Goal: Complete application form

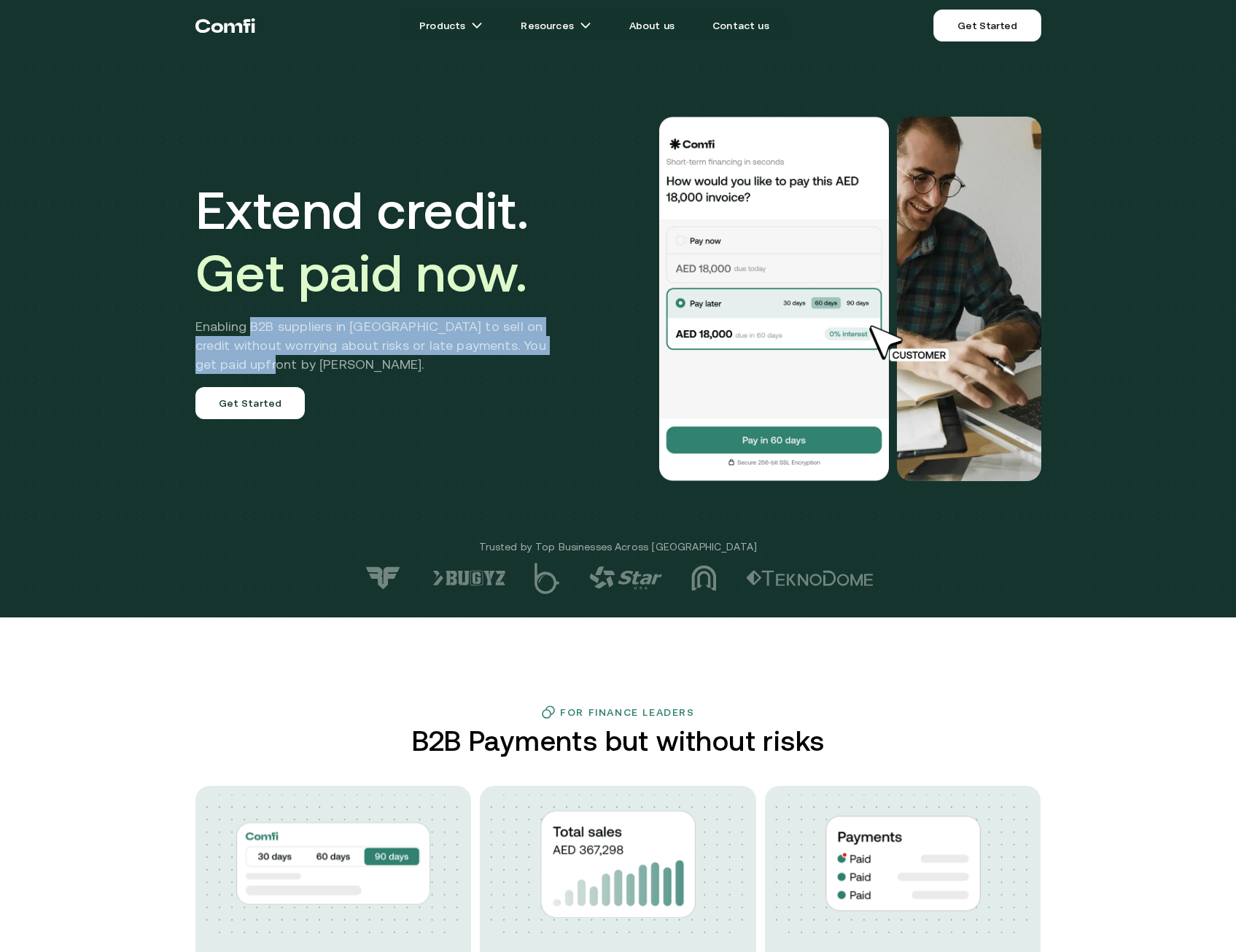
drag, startPoint x: 256, startPoint y: 328, endPoint x: 541, endPoint y: 357, distance: 286.5
click at [541, 357] on h2 "Enabling B2B suppliers in [GEOGRAPHIC_DATA] to sell on credit without worrying …" at bounding box center [382, 345] width 372 height 57
drag, startPoint x: 541, startPoint y: 357, endPoint x: 377, endPoint y: 325, distance: 167.1
click at [377, 325] on h2 "Enabling B2B suppliers in [GEOGRAPHIC_DATA] to sell on credit without worrying …" at bounding box center [382, 345] width 372 height 57
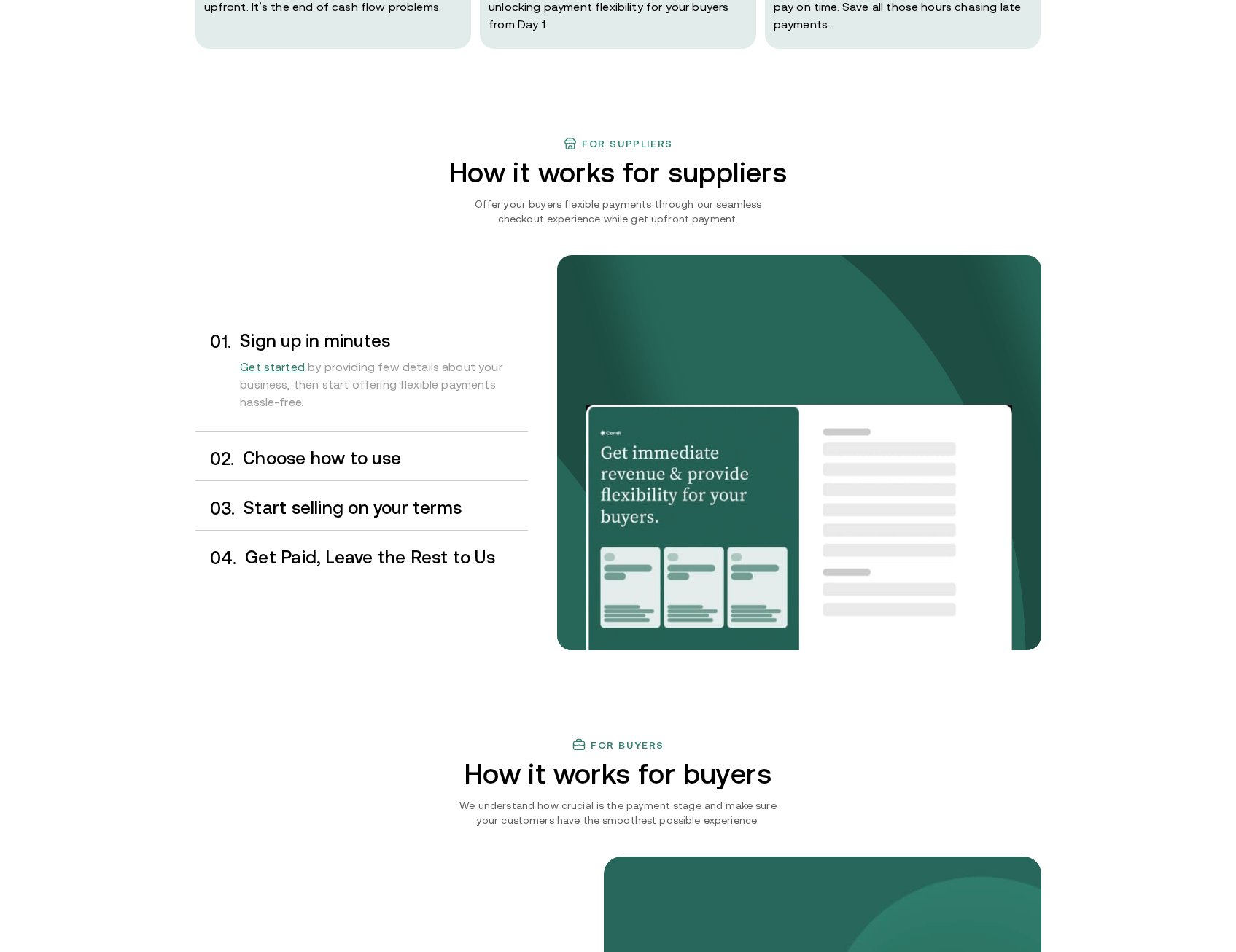
scroll to position [948, 0]
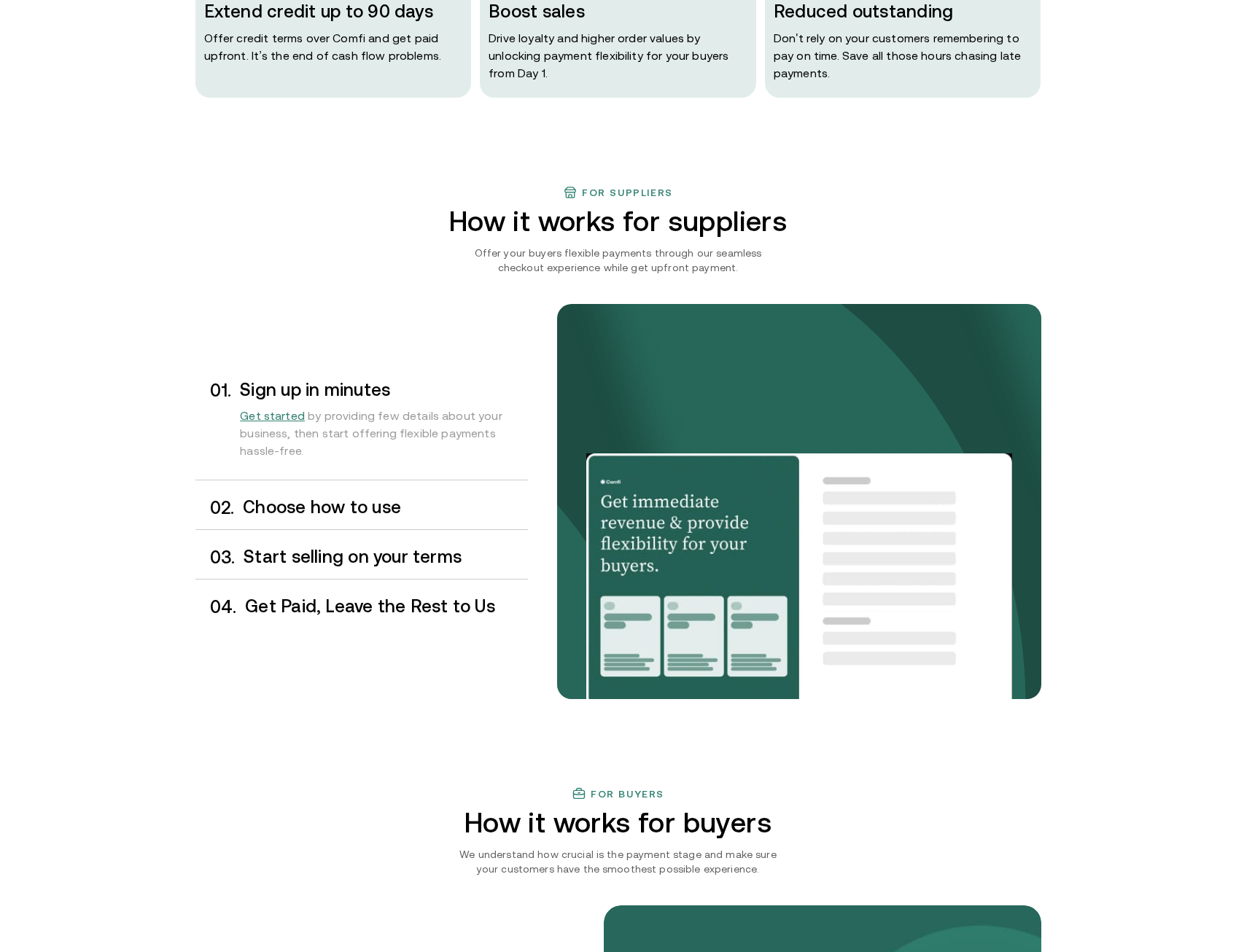
click at [391, 531] on div "0 1 . Sign up in minutes Get started by providing few details about your busine…" at bounding box center [361, 502] width 332 height 253
click at [401, 520] on div "0 2 . Choose how to use" at bounding box center [361, 507] width 332 height 43
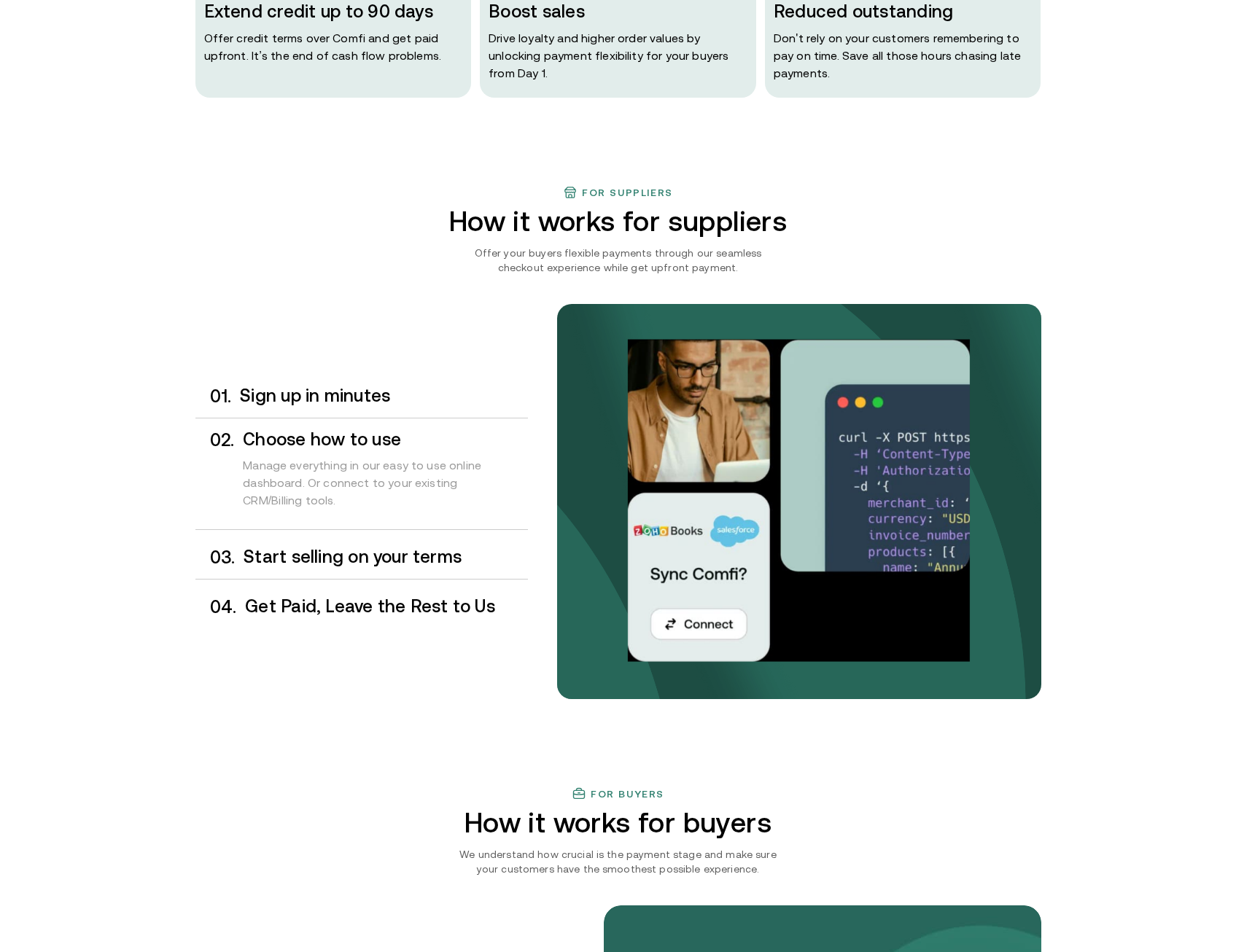
click at [337, 559] on h3 "Start selling on your terms" at bounding box center [385, 557] width 284 height 19
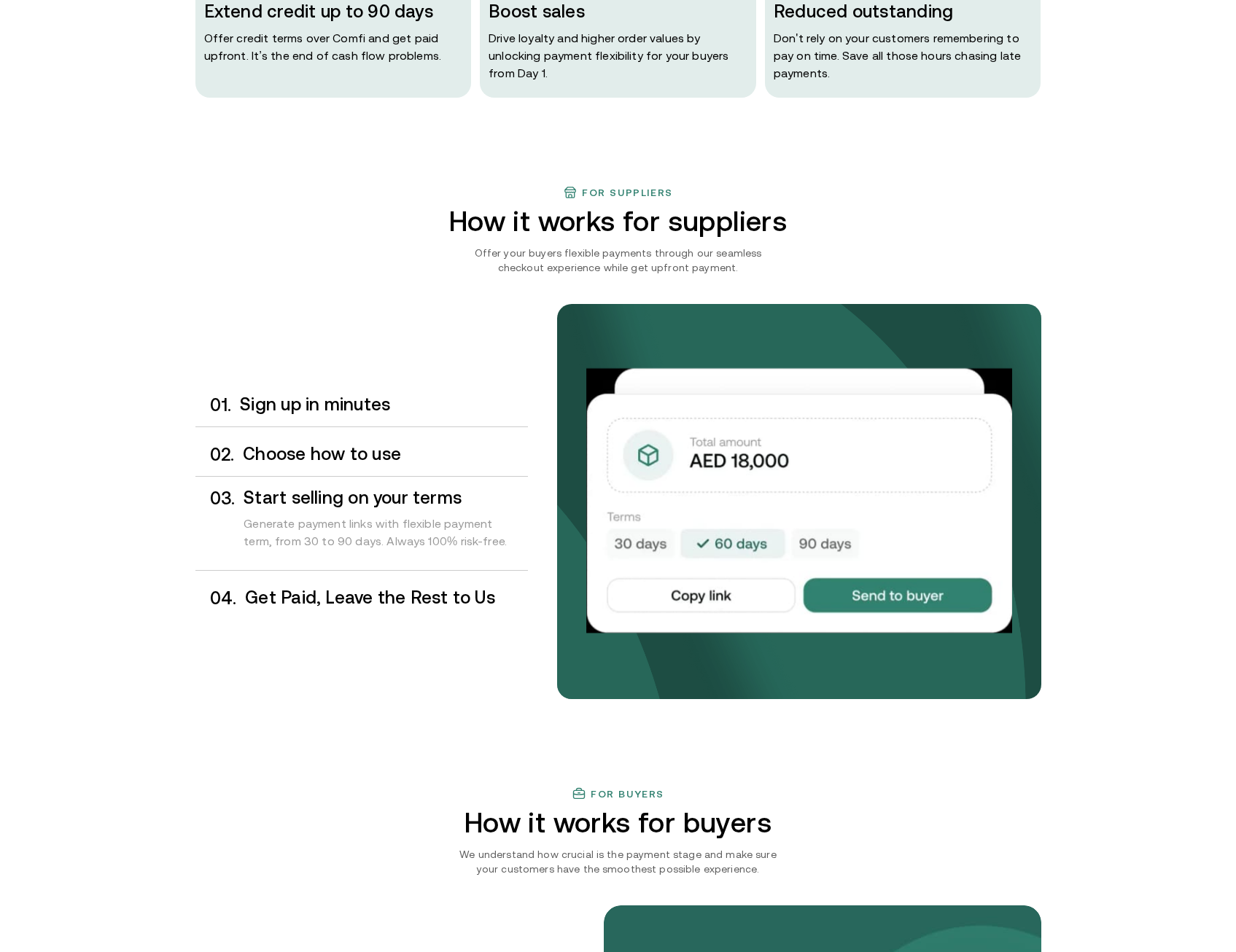
click at [395, 586] on div "0 4 . Get Paid, Leave the Rest to Us" at bounding box center [361, 598] width 332 height 43
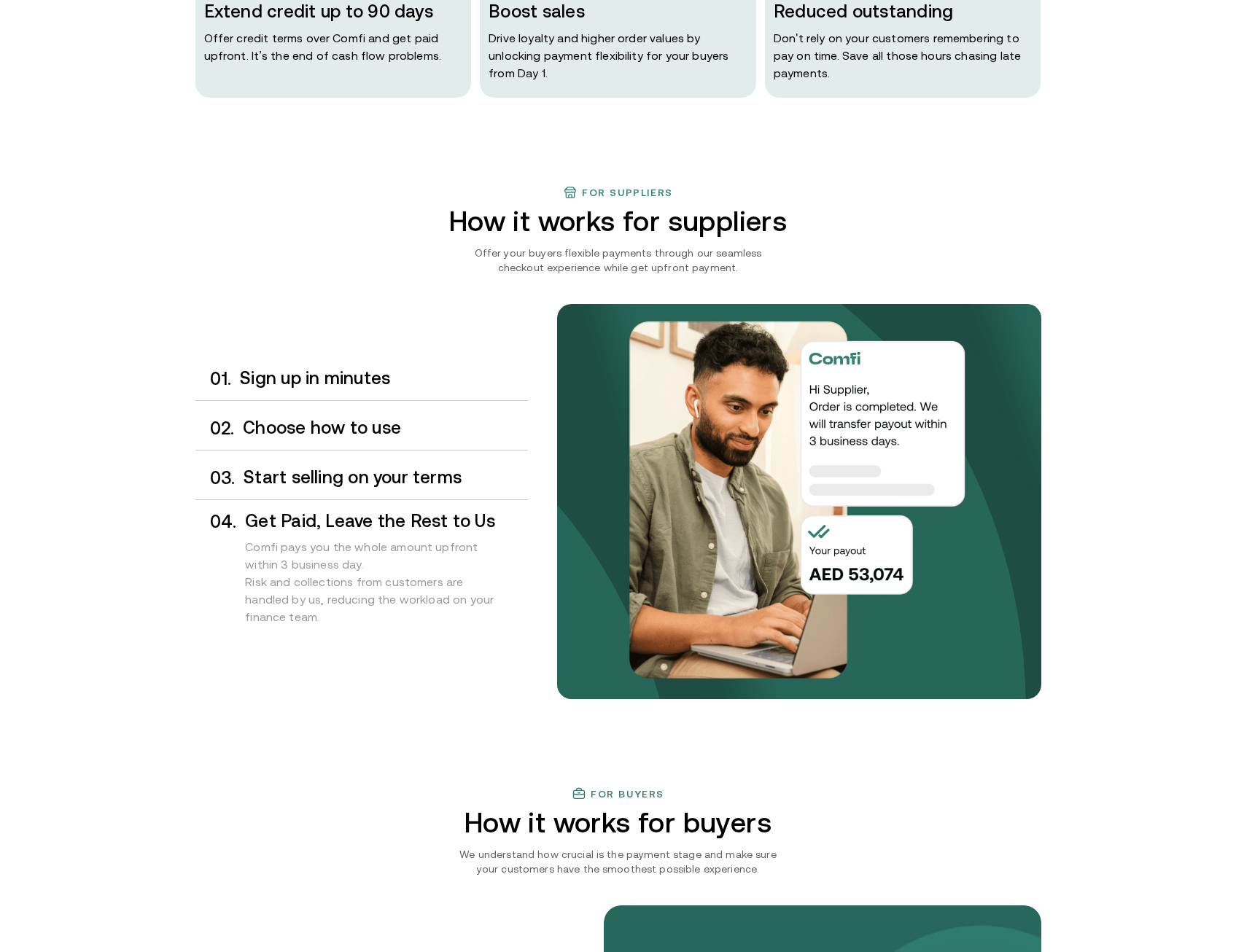
click at [345, 480] on h3 "Start selling on your terms" at bounding box center [385, 478] width 284 height 19
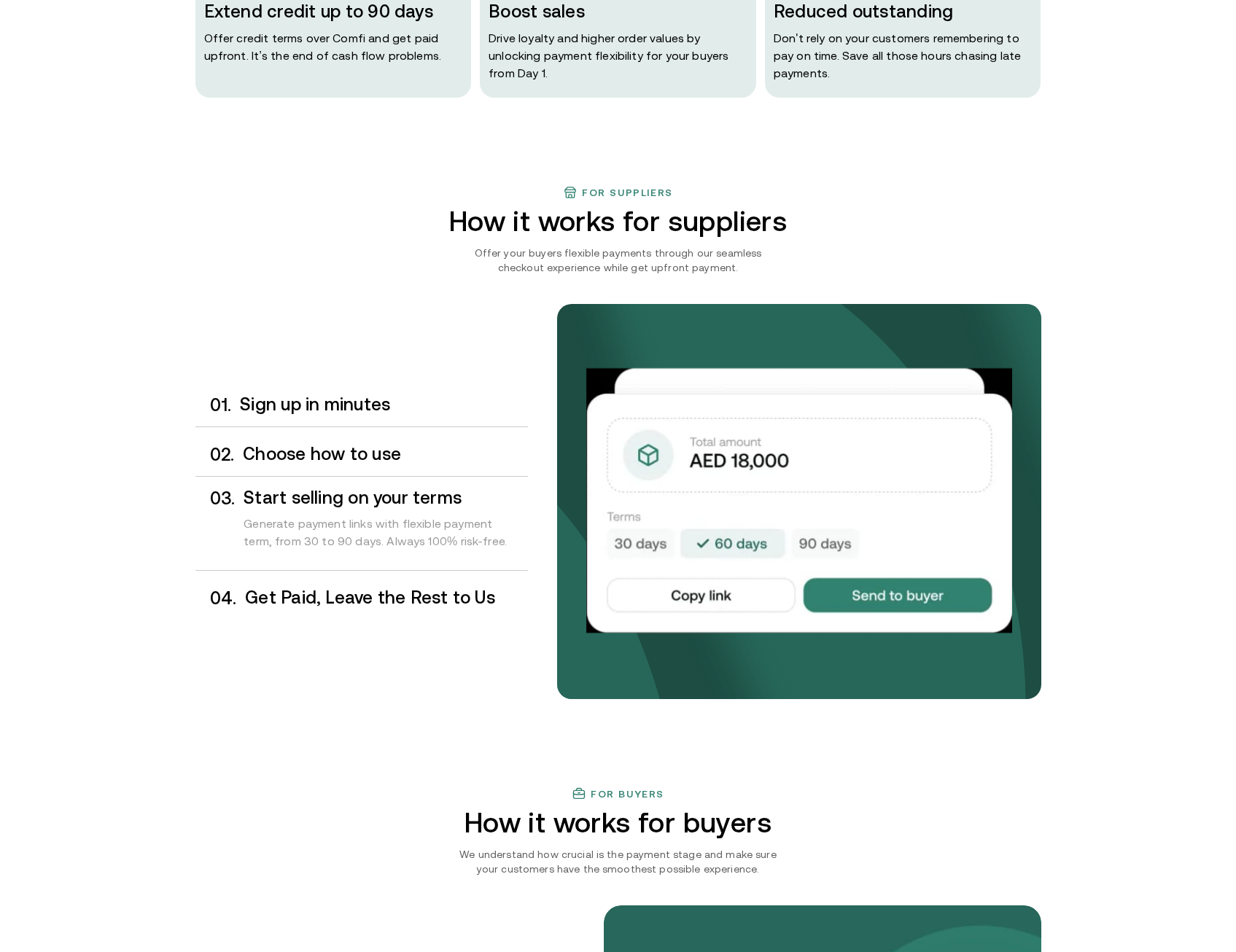
click at [361, 463] on h3 "Choose how to use" at bounding box center [385, 454] width 284 height 19
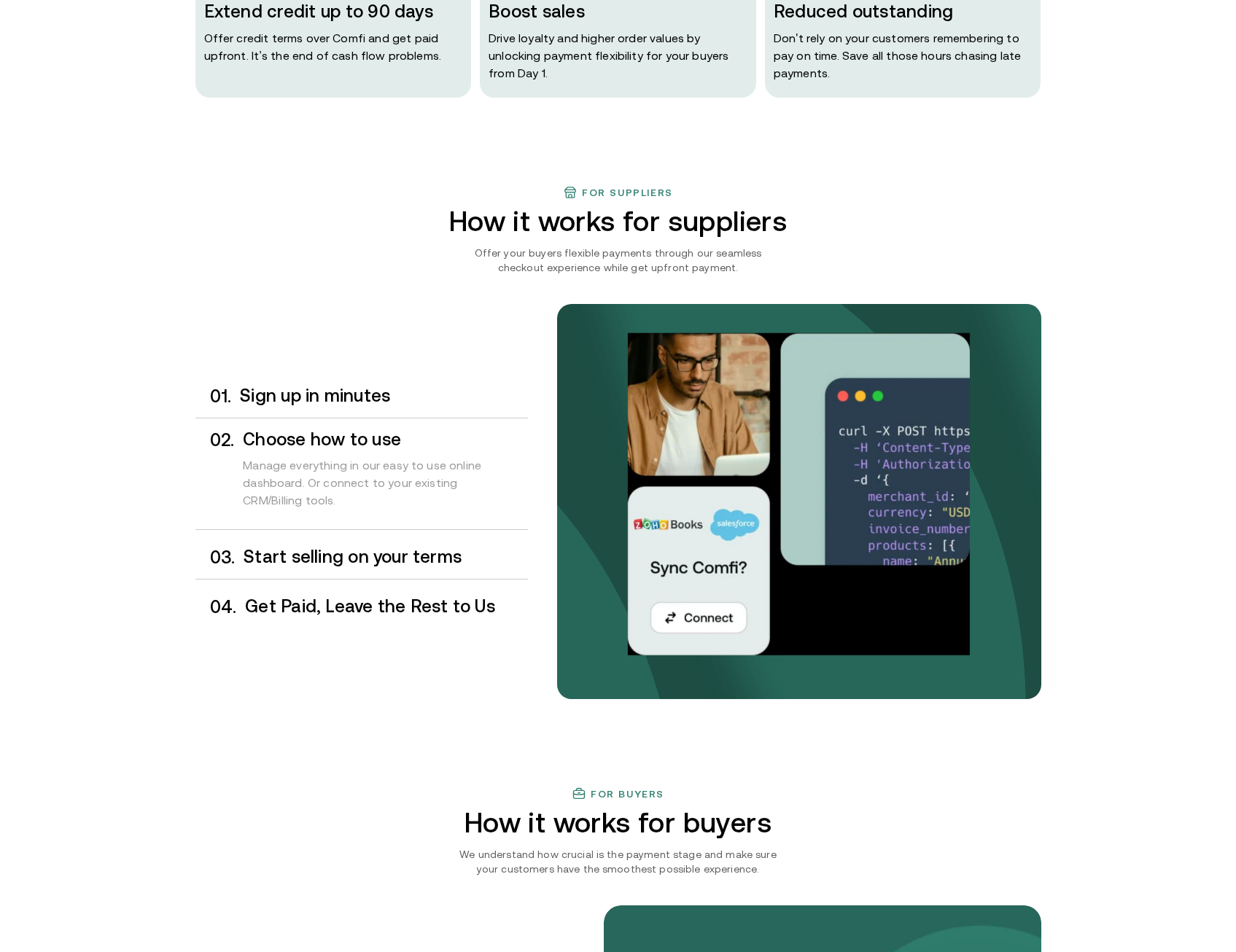
click at [378, 392] on h3 "Sign up in minutes" at bounding box center [383, 396] width 287 height 19
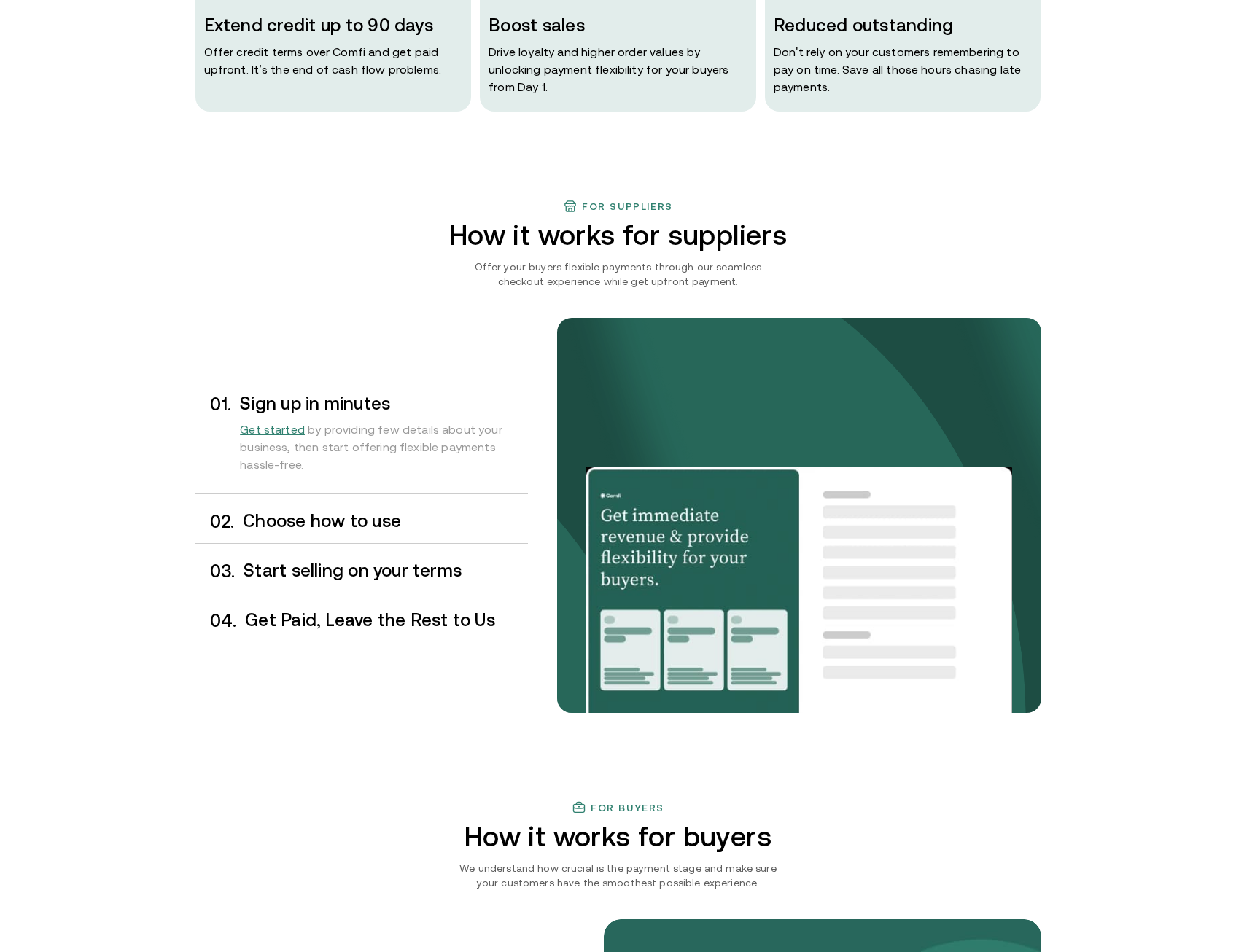
scroll to position [0, 0]
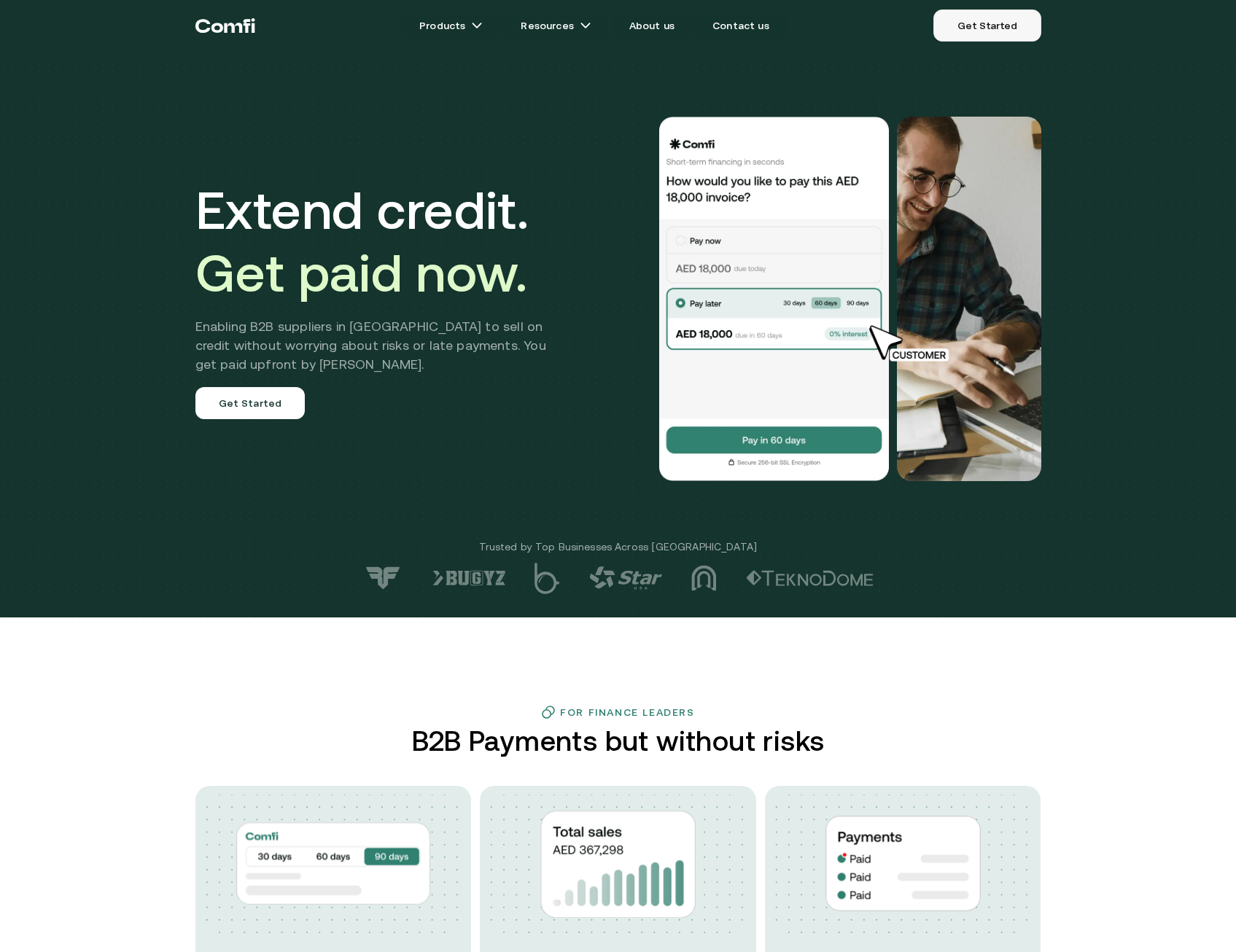
click at [1009, 23] on link "Get Started" at bounding box center [987, 26] width 107 height 32
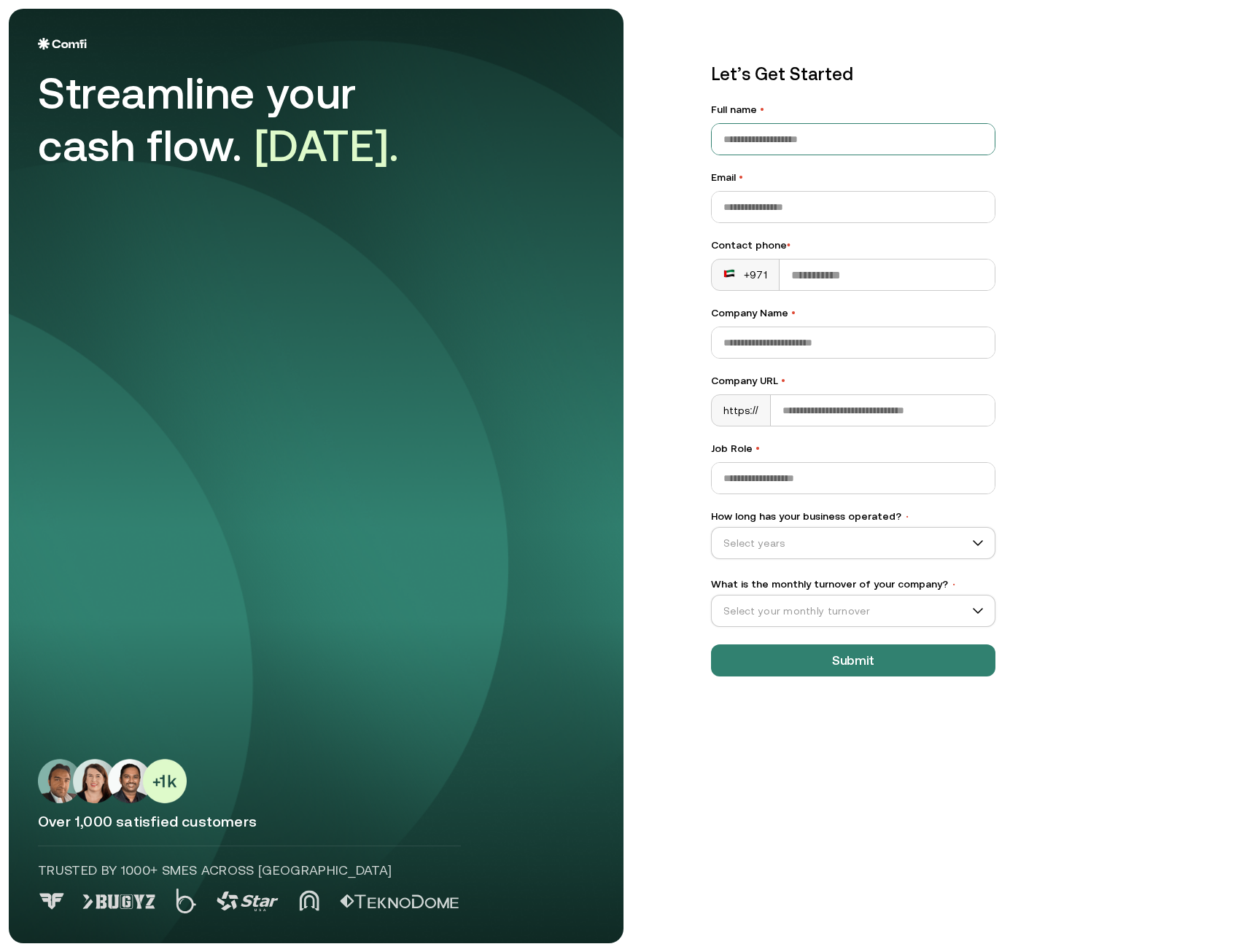
click at [780, 140] on input "Full name •" at bounding box center [853, 139] width 283 height 31
type input "**********"
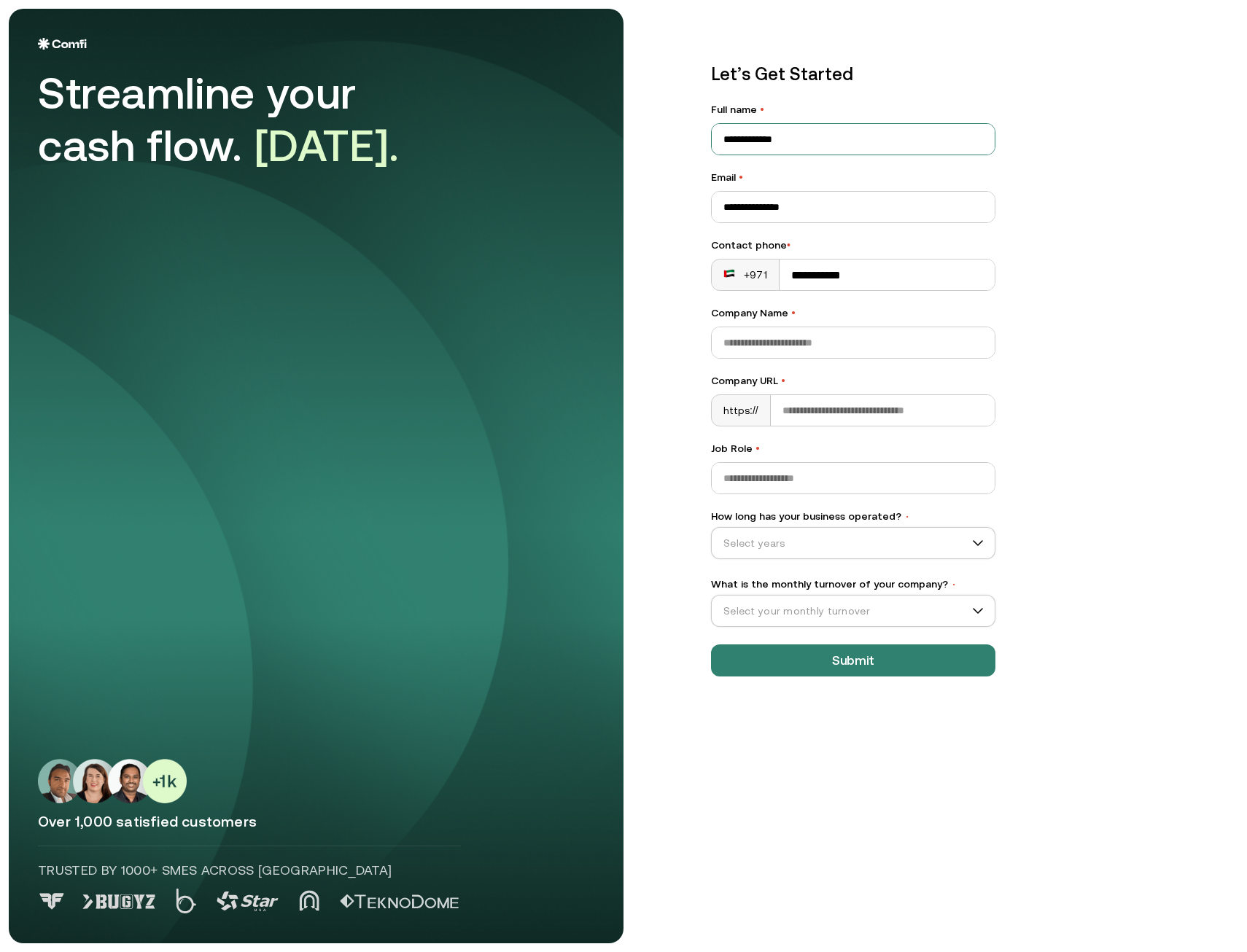
type input "**********"
click at [867, 416] on input "**********" at bounding box center [882, 411] width 224 height 31
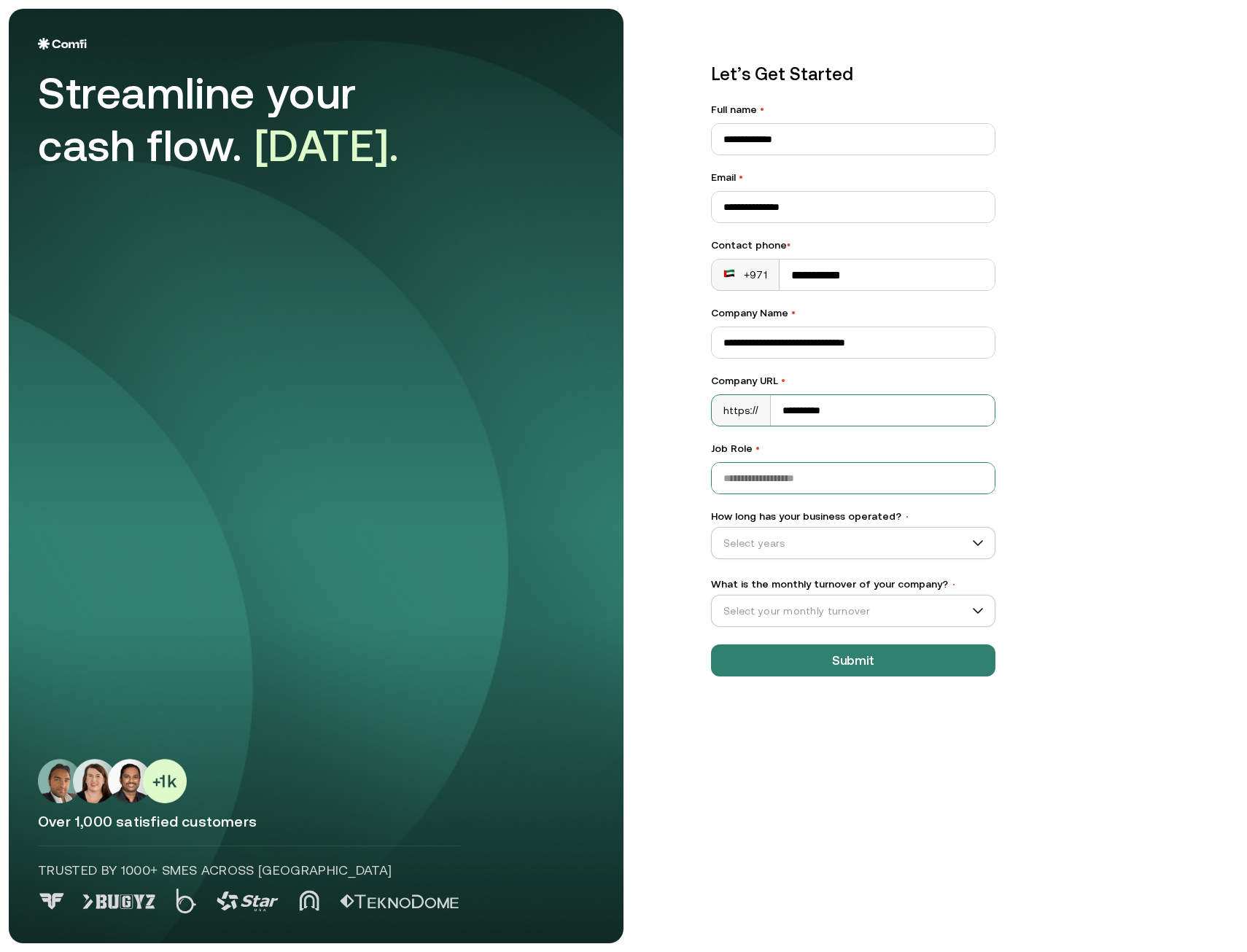
type input "**********"
click at [792, 479] on input "Job Role •" at bounding box center [853, 479] width 283 height 31
type input "**********"
click at [796, 552] on input "How long has your business operated? •" at bounding box center [846, 543] width 269 height 22
click at [794, 597] on div "1–3 years" at bounding box center [853, 604] width 253 height 16
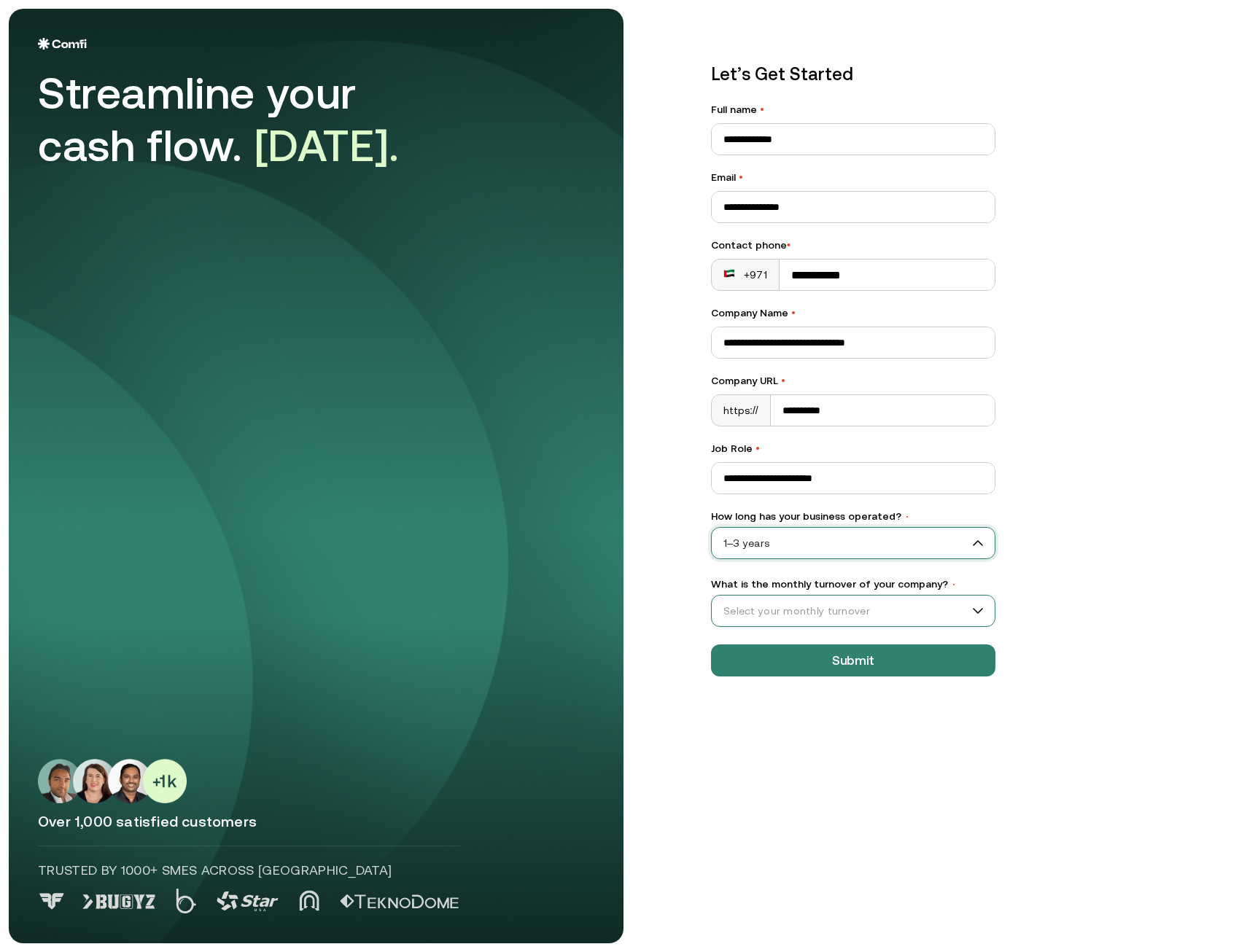
click at [801, 603] on input "What is the monthly turnover of your company? •" at bounding box center [846, 611] width 269 height 22
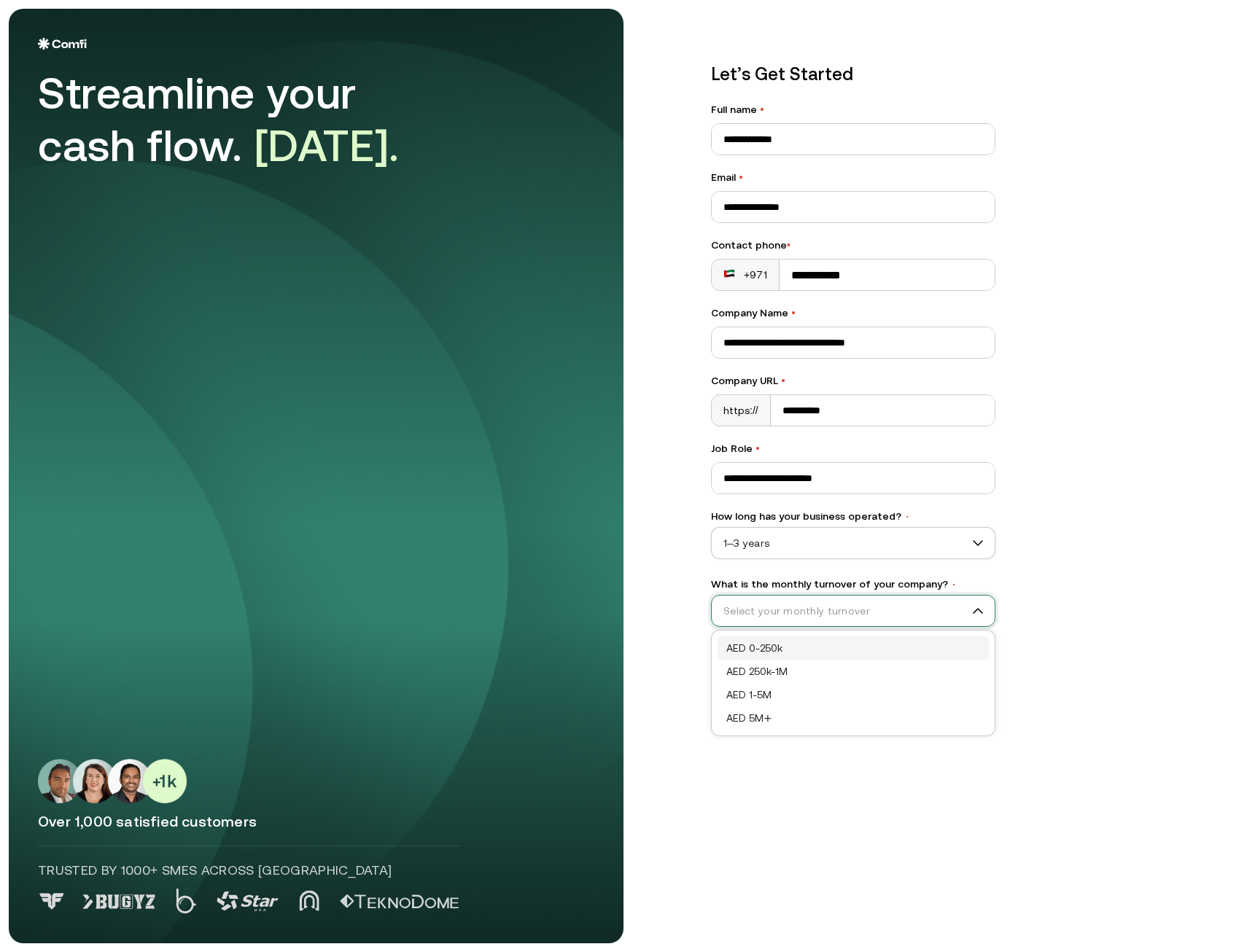
click at [770, 652] on div "AED 0-250k" at bounding box center [853, 648] width 253 height 16
click at [817, 659] on button "Submit" at bounding box center [853, 660] width 284 height 32
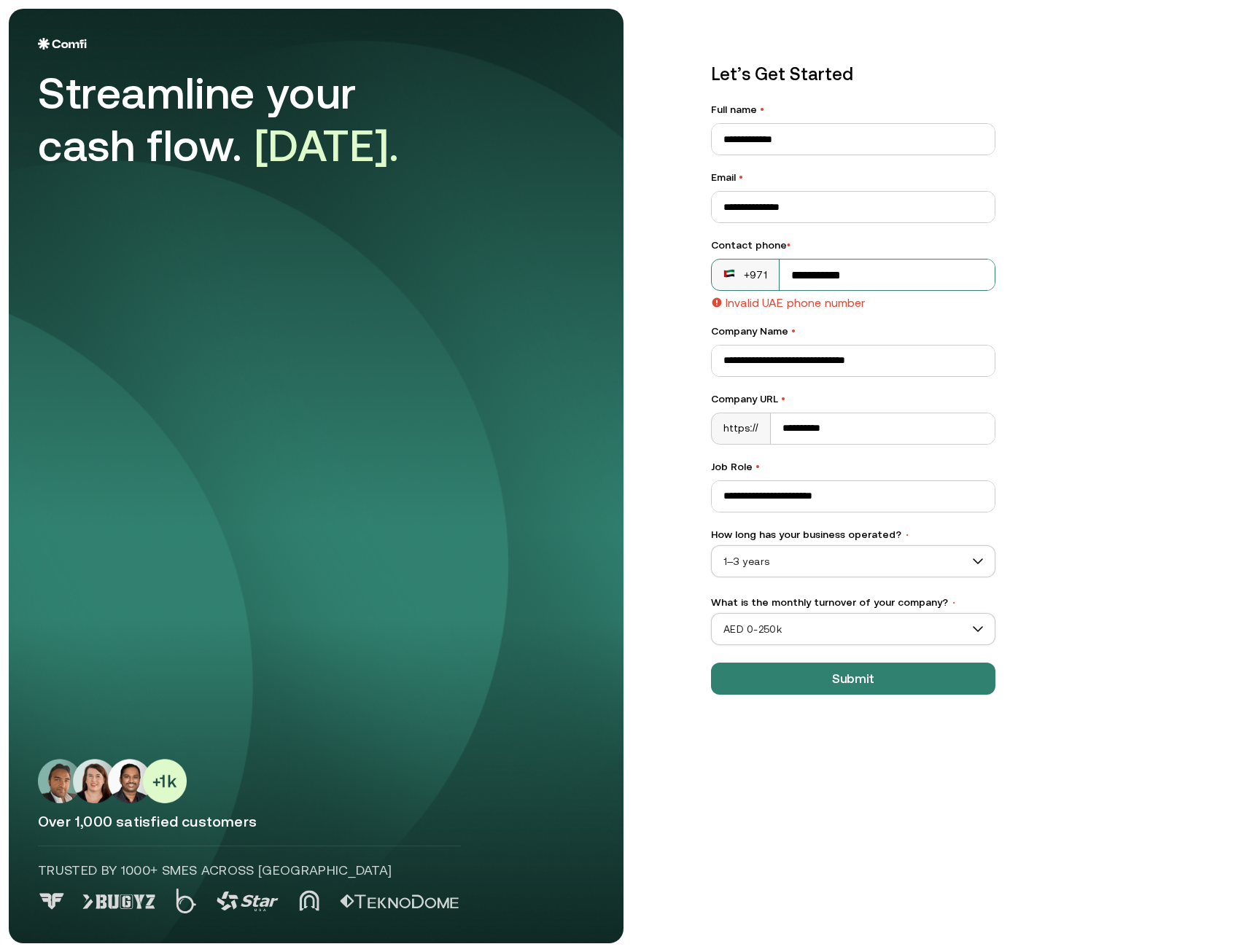
click at [797, 269] on input "**********" at bounding box center [887, 275] width 215 height 31
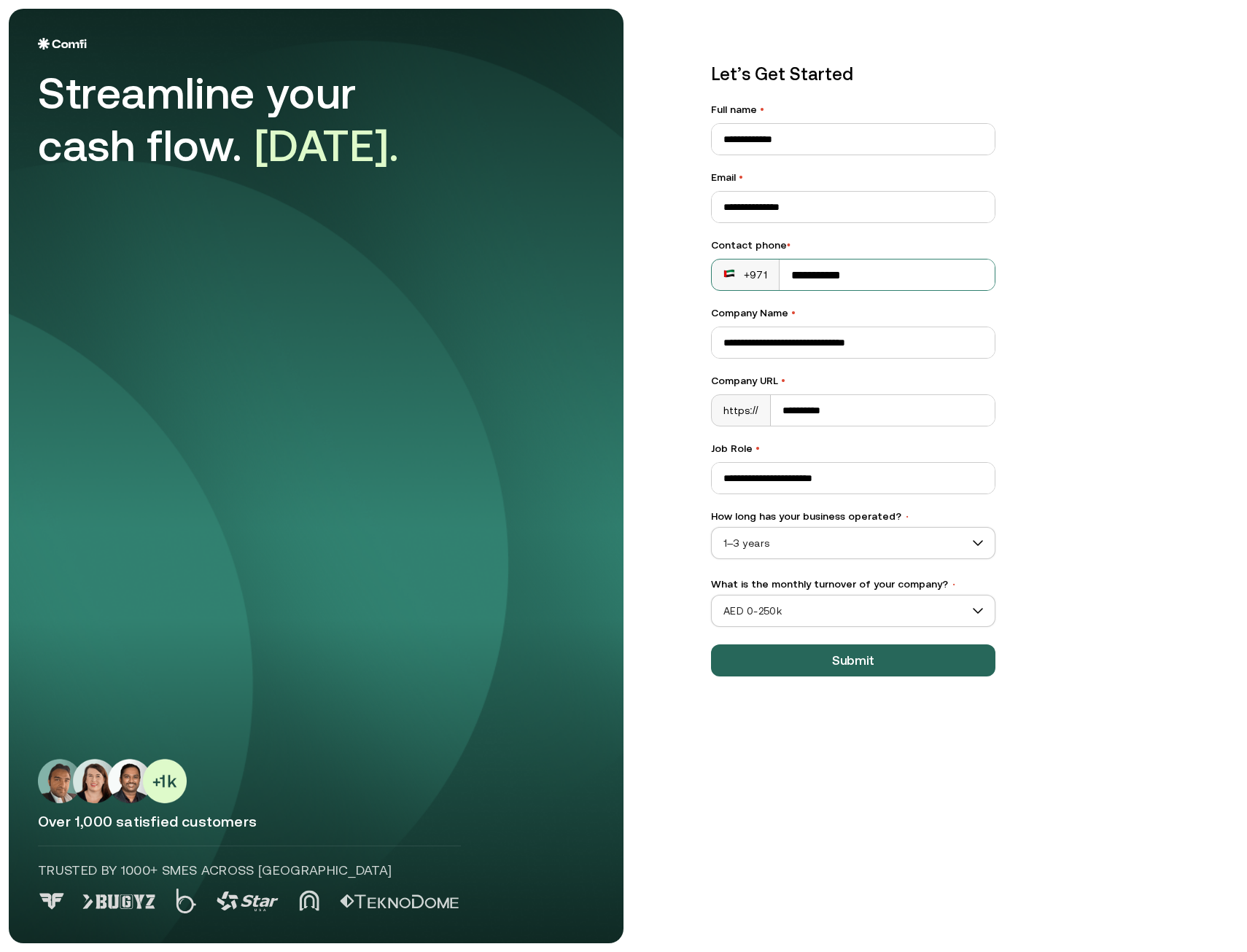
type input "**********"
click at [859, 659] on button "Submit" at bounding box center [853, 660] width 284 height 32
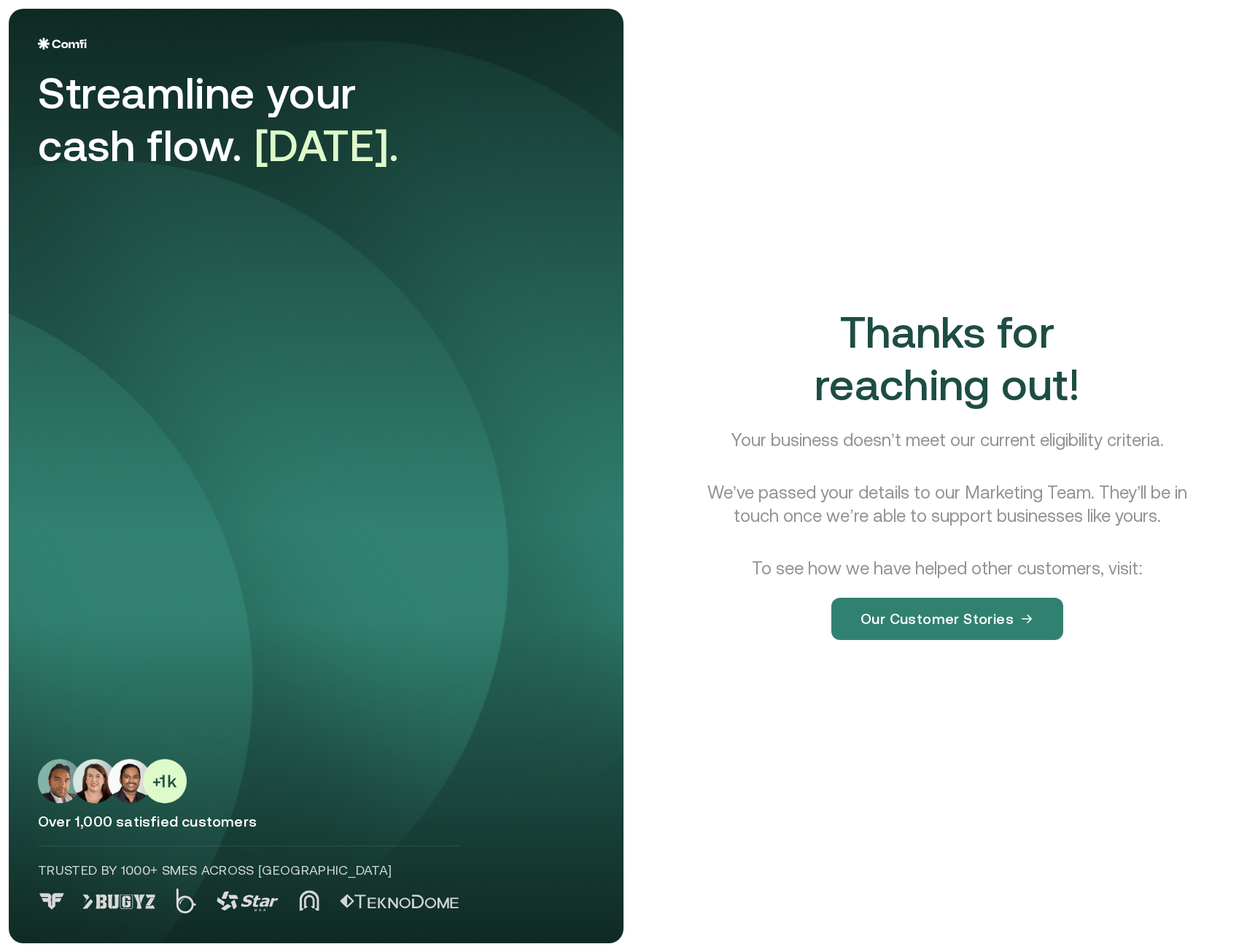
click at [953, 384] on span "Thanks for reaching out!" at bounding box center [947, 358] width 265 height 103
drag, startPoint x: 953, startPoint y: 384, endPoint x: 939, endPoint y: 434, distance: 51.9
click at [939, 434] on p "Your business doesn’t meet our current eligibility criteria." at bounding box center [946, 439] width 433 height 23
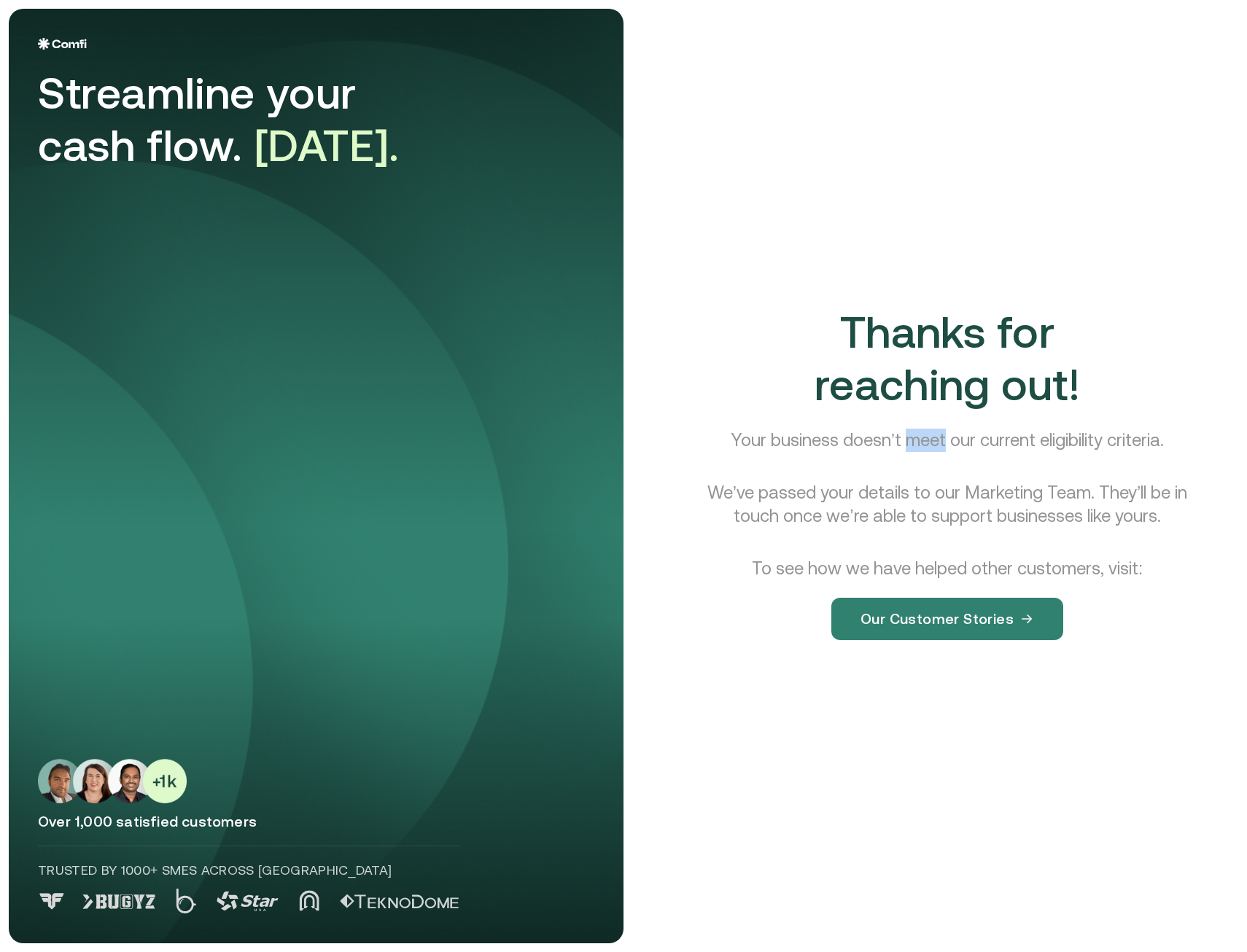
click at [939, 434] on p "Your business doesn’t meet our current eligibility criteria." at bounding box center [946, 439] width 433 height 23
drag, startPoint x: 939, startPoint y: 434, endPoint x: 874, endPoint y: 478, distance: 78.5
click at [874, 478] on div "Thanks for reaching out! Your business doesn’t meet our current eligibility cri…" at bounding box center [946, 484] width 547 height 357
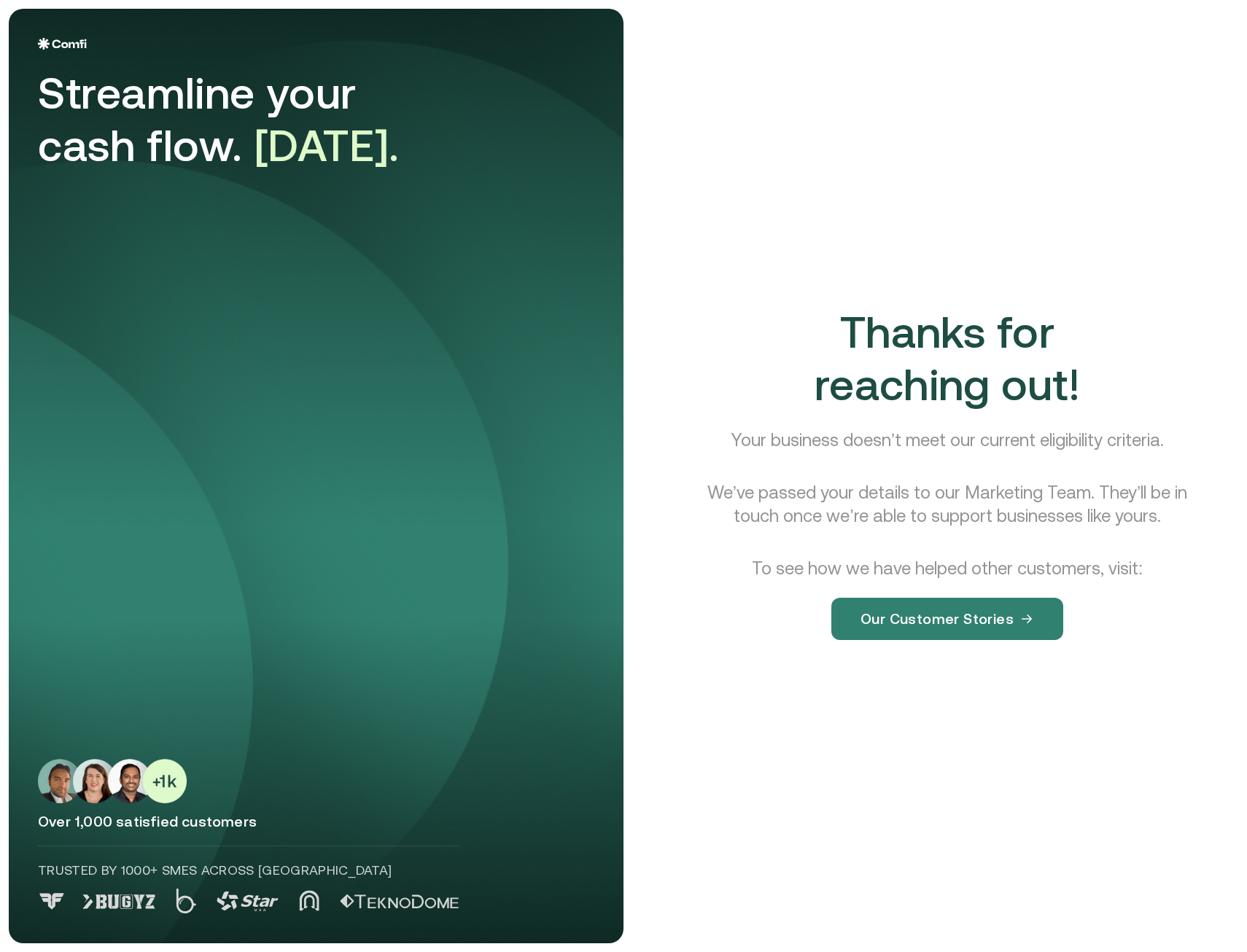
drag, startPoint x: 874, startPoint y: 478, endPoint x: 757, endPoint y: 417, distance: 131.9
click at [757, 417] on div "Thanks for reaching out! Your business doesn’t meet our current eligibility cri…" at bounding box center [946, 484] width 547 height 357
click at [756, 429] on p "Your business doesn’t meet our current eligibility criteria." at bounding box center [946, 439] width 433 height 23
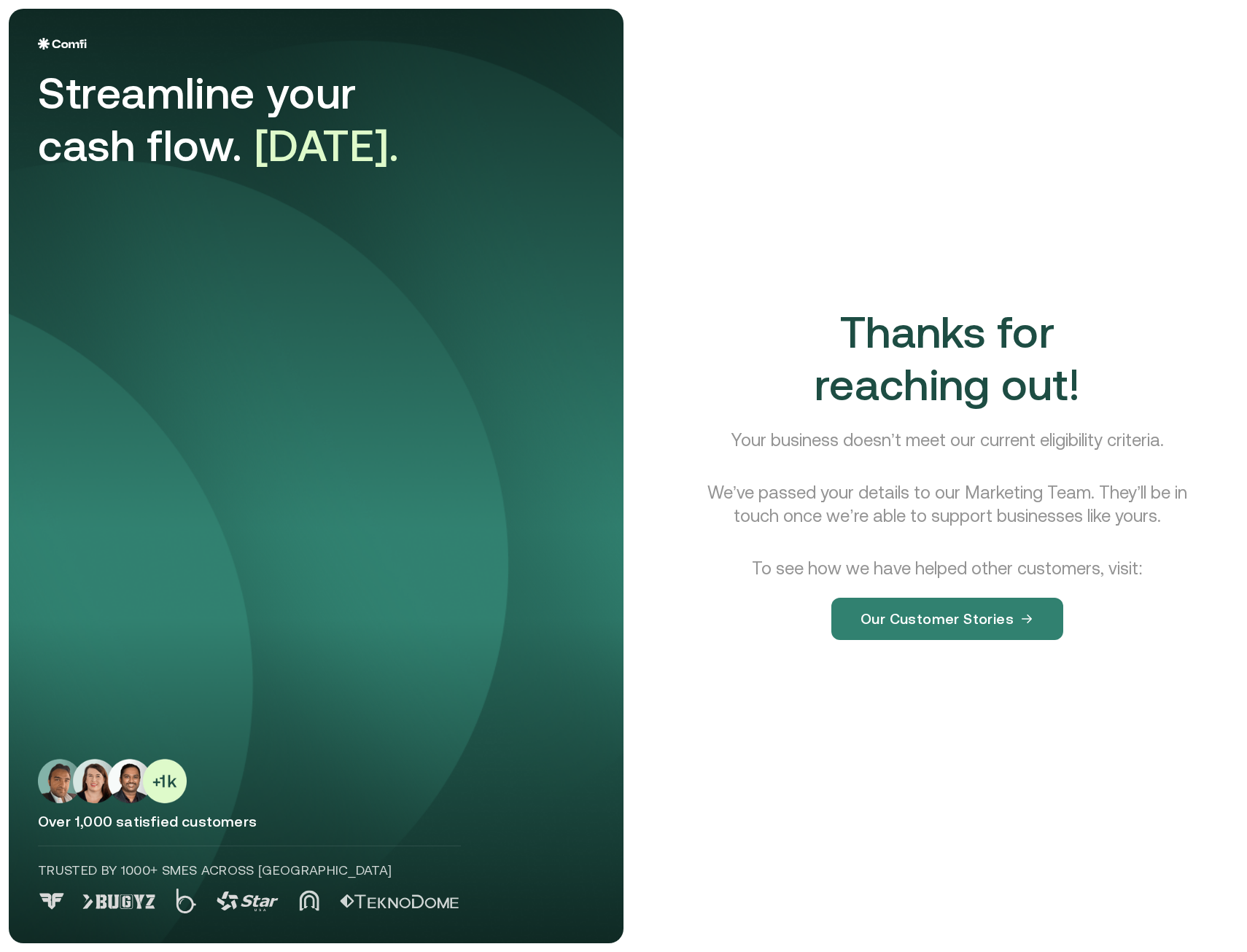
drag, startPoint x: 756, startPoint y: 429, endPoint x: 921, endPoint y: 501, distance: 180.0
click at [921, 501] on p "We’ve passed your details to our Marketing Team. They’ll be in touch once we’re…" at bounding box center [947, 504] width 500 height 47
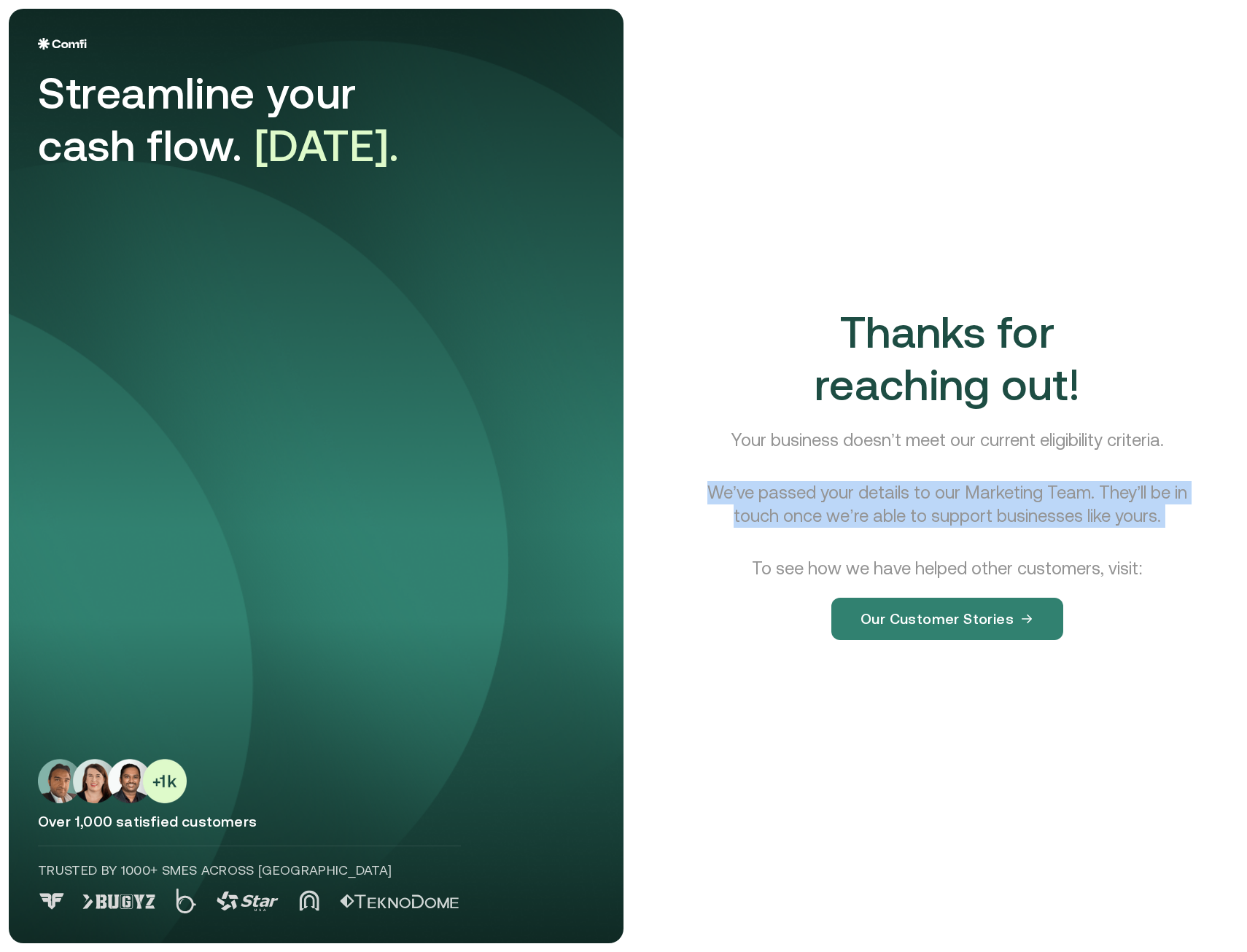
click at [921, 501] on p "We’ve passed your details to our Marketing Team. They’ll be in touch once we’re…" at bounding box center [947, 504] width 500 height 47
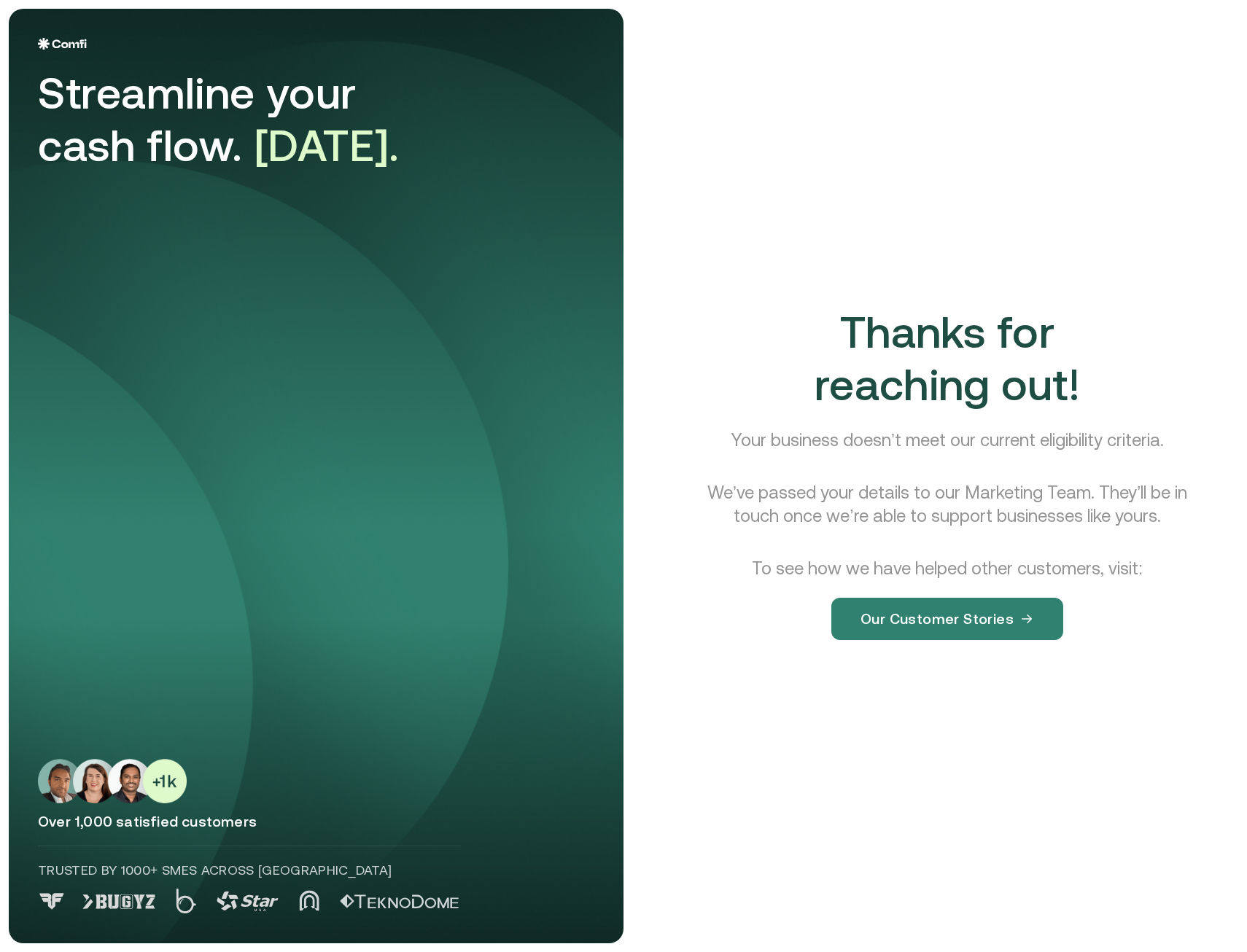
drag, startPoint x: 921, startPoint y: 501, endPoint x: 827, endPoint y: 437, distance: 113.7
click at [827, 437] on p "Your business doesn’t meet our current eligibility criteria." at bounding box center [946, 439] width 433 height 23
drag, startPoint x: 827, startPoint y: 437, endPoint x: 938, endPoint y: 533, distance: 146.8
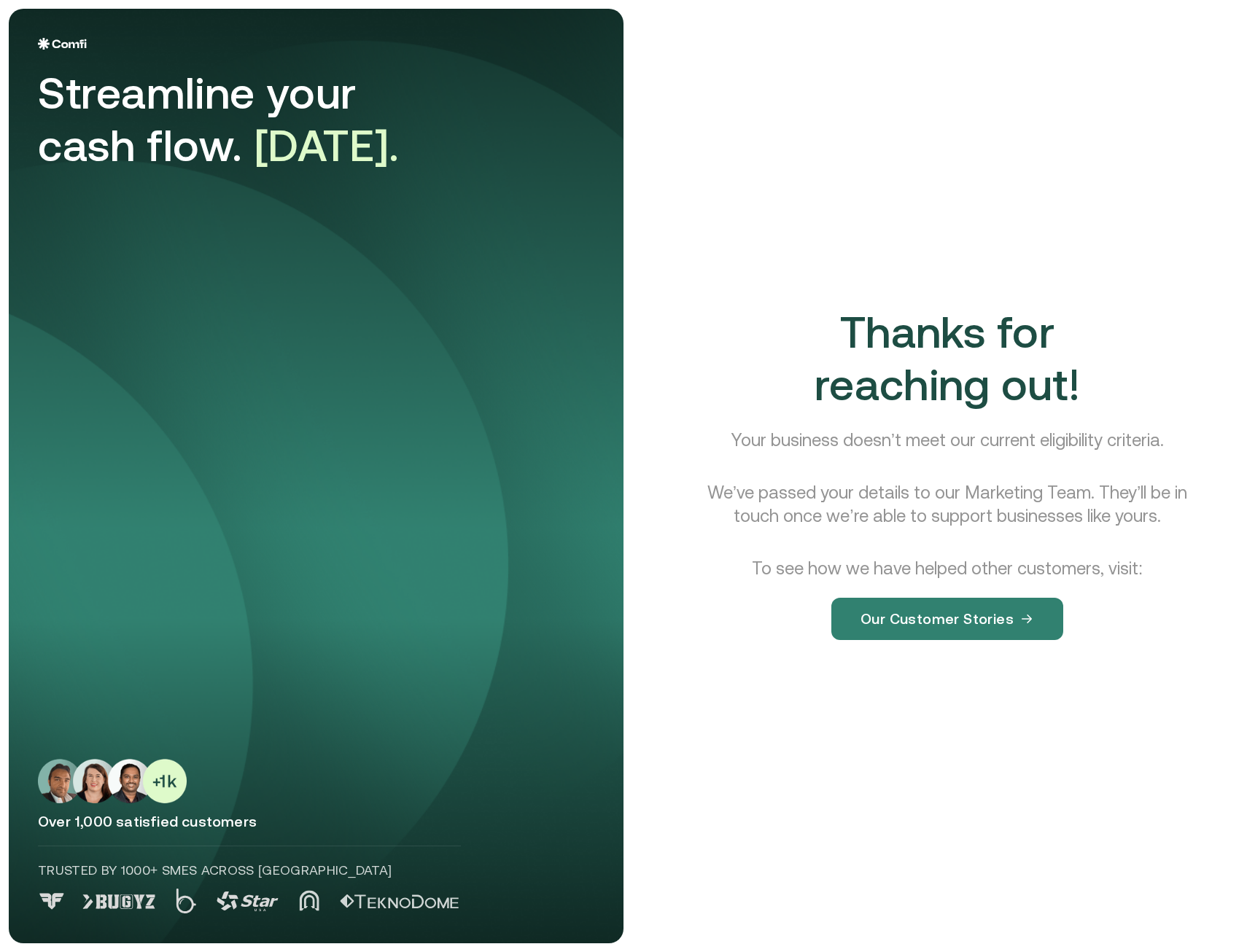
click at [938, 533] on div "Thanks for reaching out! Your business doesn’t meet our current eligibility cri…" at bounding box center [946, 484] width 547 height 357
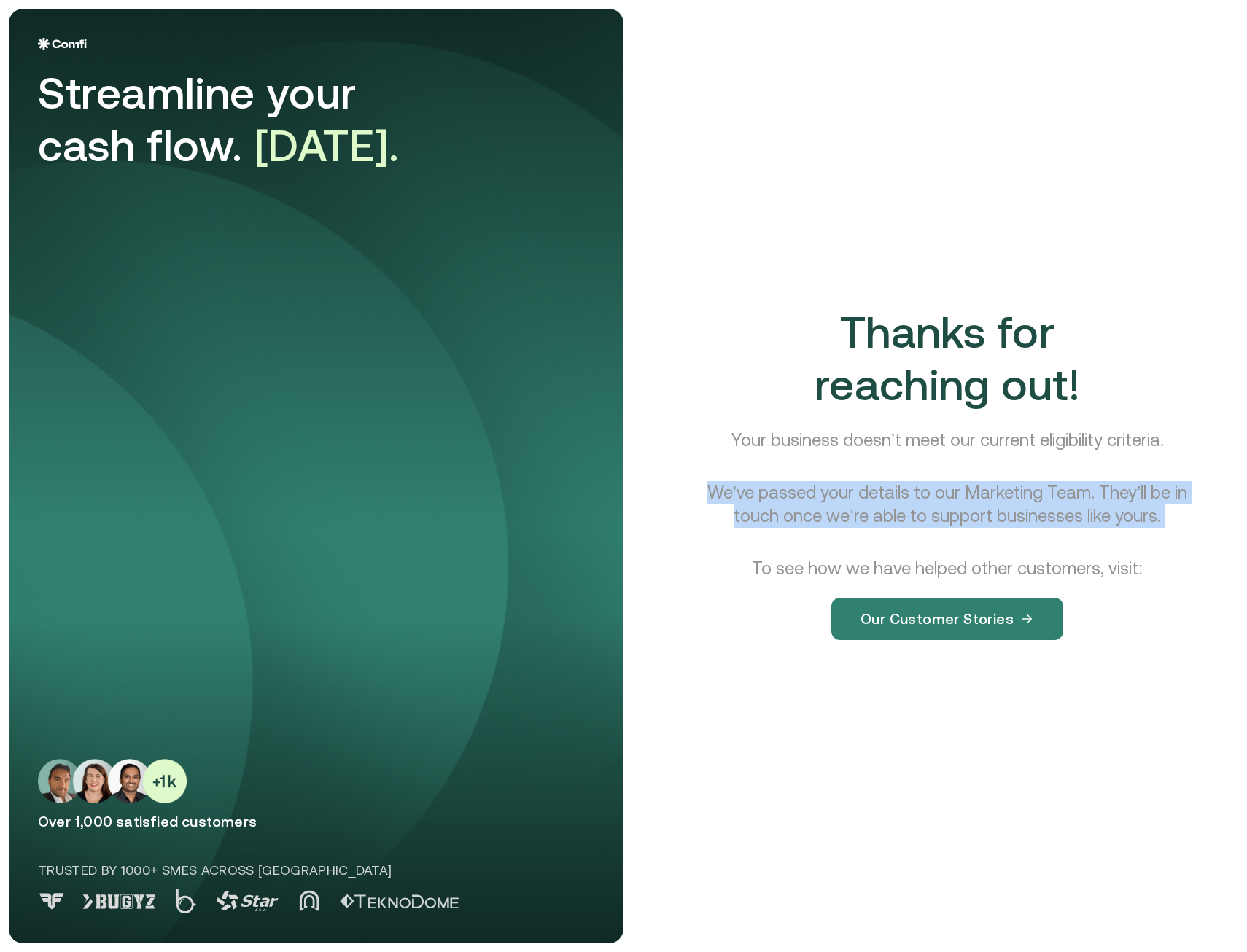
click at [938, 533] on div "Thanks for reaching out! Your business doesn’t meet our current eligibility cri…" at bounding box center [946, 484] width 547 height 357
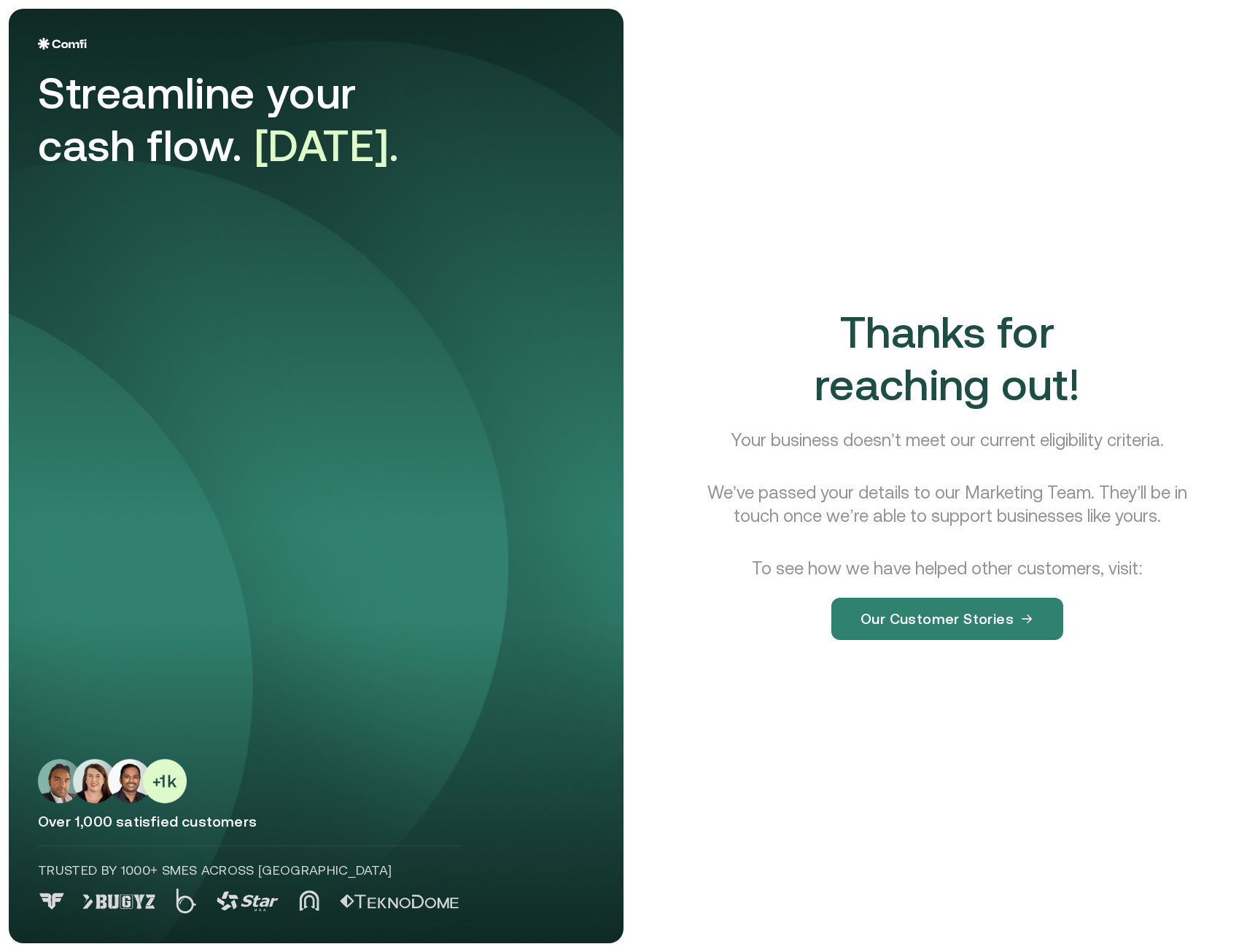
drag, startPoint x: 938, startPoint y: 533, endPoint x: 867, endPoint y: 575, distance: 82.5
click at [867, 575] on p "To see how we have helped other customers, visit:" at bounding box center [947, 568] width 392 height 23
drag, startPoint x: 867, startPoint y: 575, endPoint x: 786, endPoint y: 501, distance: 109.7
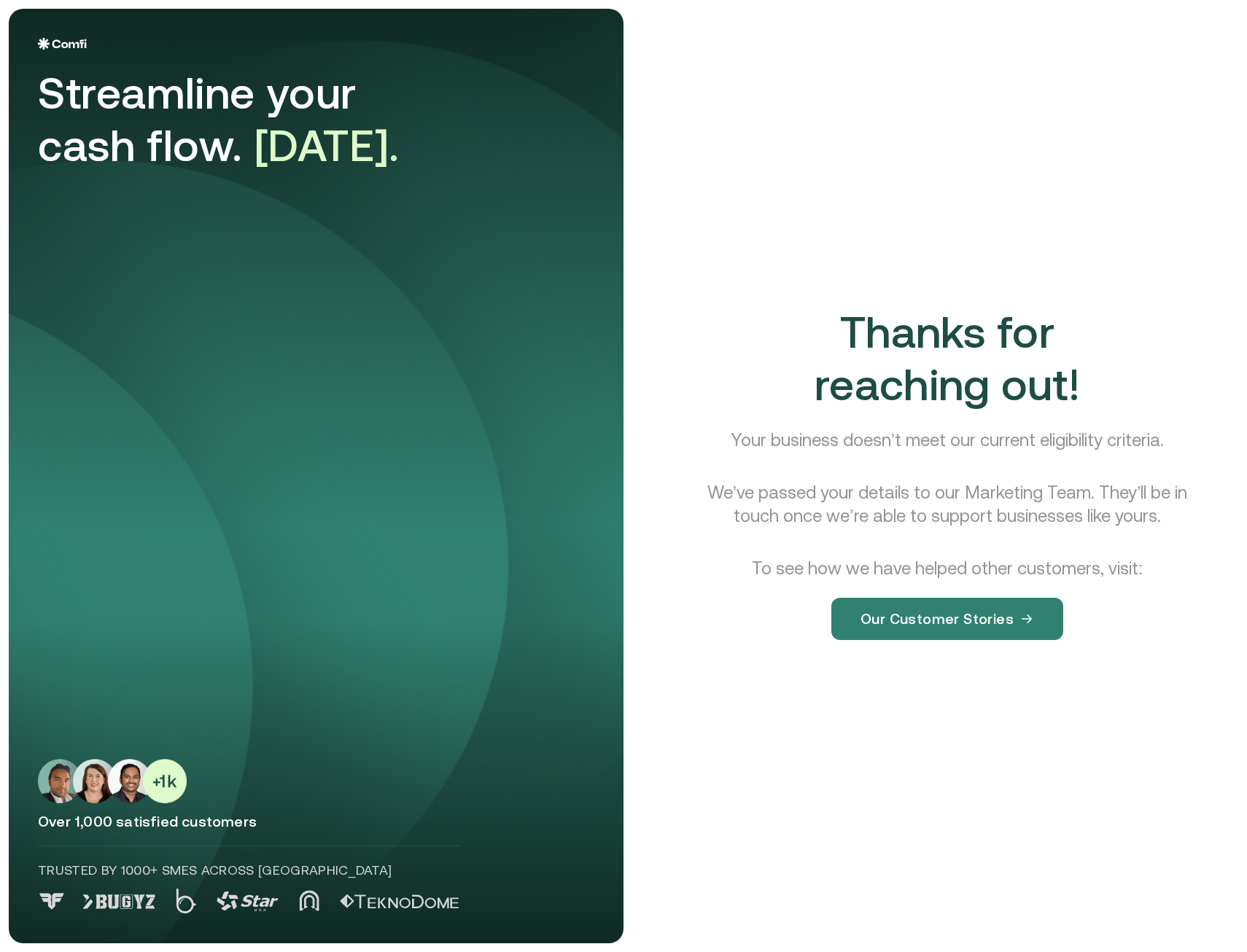
click at [786, 501] on p "We’ve passed your details to our Marketing Team. They’ll be in touch once we’re…" at bounding box center [947, 504] width 500 height 47
click at [48, 42] on img at bounding box center [62, 44] width 48 height 12
